Goal: Transaction & Acquisition: Purchase product/service

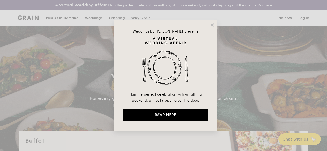
select select
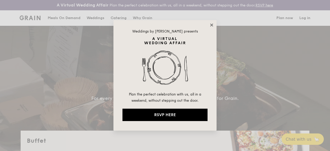
click at [211, 26] on icon at bounding box center [211, 24] width 3 height 3
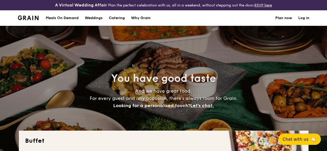
click at [75, 22] on div "Meals On Demand" at bounding box center [62, 17] width 33 height 15
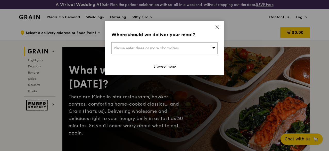
click at [218, 27] on icon at bounding box center [217, 27] width 3 height 3
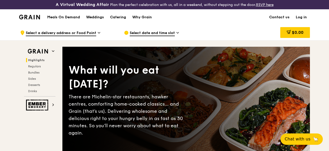
click at [87, 36] on span "Select a delivery address or Food Point" at bounding box center [61, 33] width 70 height 6
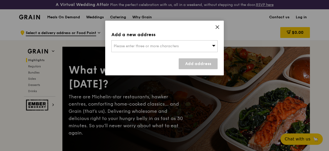
click at [133, 39] on div "Add a new address Please enter three or more characters Add address" at bounding box center [164, 48] width 119 height 55
click at [133, 44] on div "Please enter three or more characters" at bounding box center [165, 46] width 106 height 12
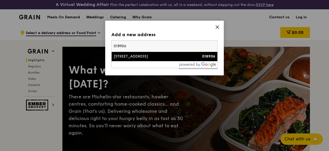
type input "018906"
click at [138, 56] on div "1 Straits Boulevard" at bounding box center [152, 56] width 76 height 5
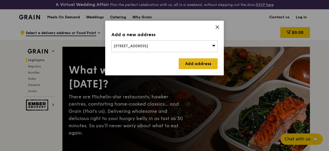
click at [187, 61] on link "Add address" at bounding box center [198, 63] width 39 height 11
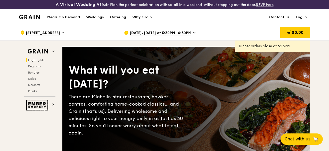
click at [142, 36] on span "Sep 26, Today at 5:30PM–6:30PM" at bounding box center [161, 33] width 62 height 6
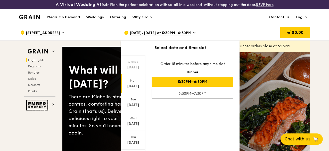
scroll to position [52, 0]
click at [134, 126] on div "Oct 1" at bounding box center [133, 123] width 23 height 5
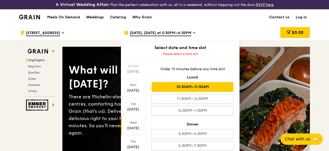
click at [212, 91] on div "10:30AM–11:30AM" at bounding box center [193, 87] width 82 height 10
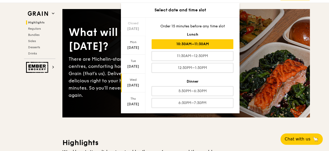
scroll to position [0, 0]
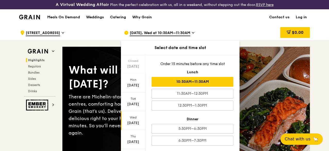
click at [186, 83] on div "10:30AM–11:30AM" at bounding box center [193, 82] width 82 height 10
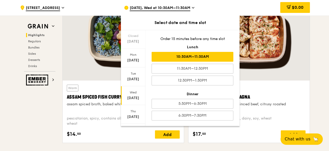
scroll to position [77, 0]
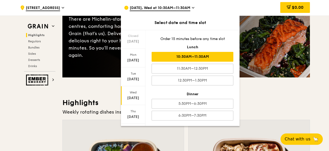
click at [192, 6] on icon at bounding box center [193, 7] width 3 height 5
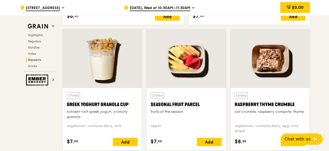
scroll to position [1470, 0]
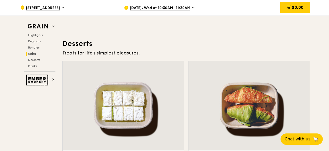
drag, startPoint x: 317, startPoint y: 41, endPoint x: 317, endPoint y: 25, distance: 15.2
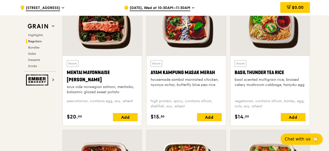
scroll to position [533, 0]
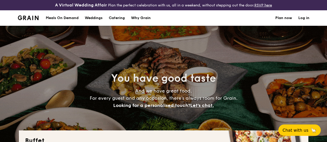
select select
